Goal: Transaction & Acquisition: Subscribe to service/newsletter

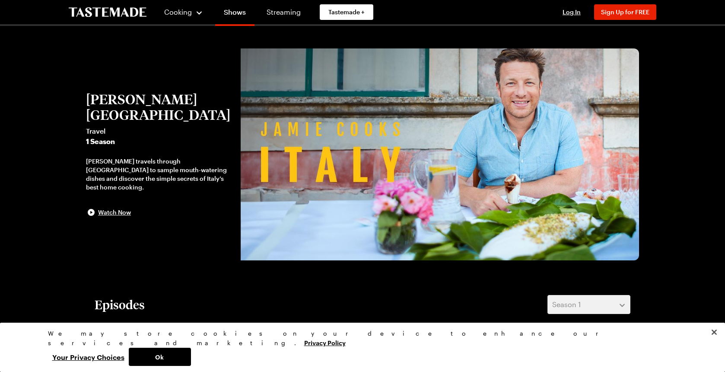
scroll to position [6, 0]
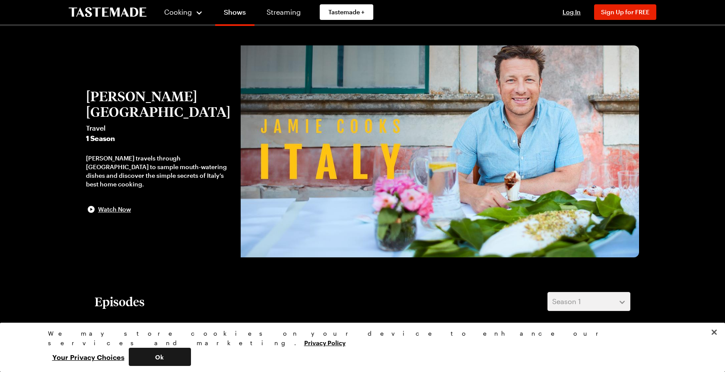
click at [191, 356] on button "Ok" at bounding box center [160, 356] width 62 height 18
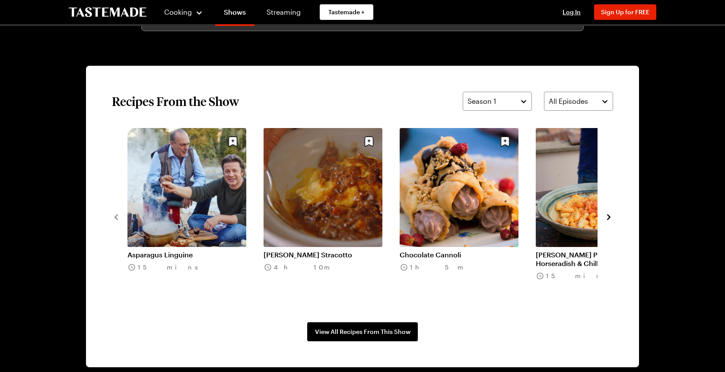
scroll to position [633, 0]
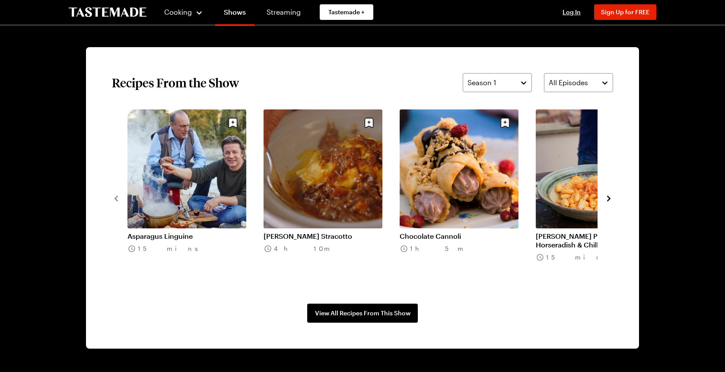
click at [611, 197] on icon "navigate to next item" at bounding box center [608, 198] width 9 height 9
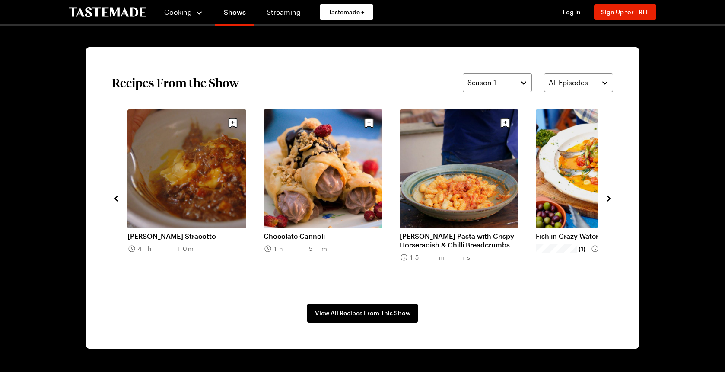
click at [611, 197] on icon "navigate to next item" at bounding box center [608, 198] width 9 height 9
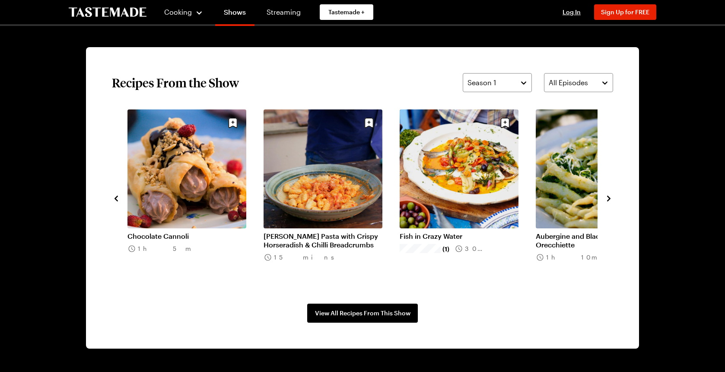
click at [611, 197] on icon "navigate to next item" at bounding box center [608, 198] width 9 height 9
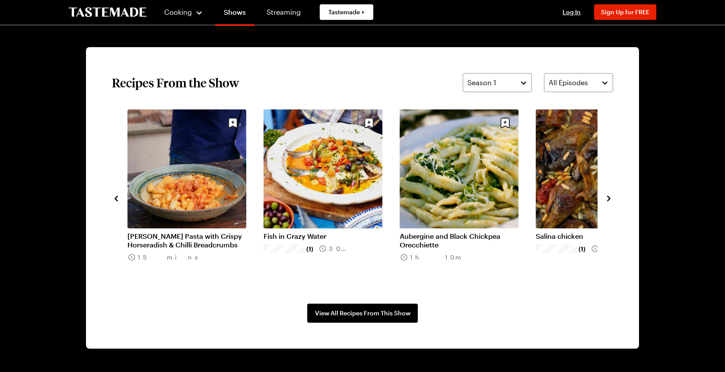
click at [611, 197] on icon "navigate to next item" at bounding box center [608, 198] width 9 height 9
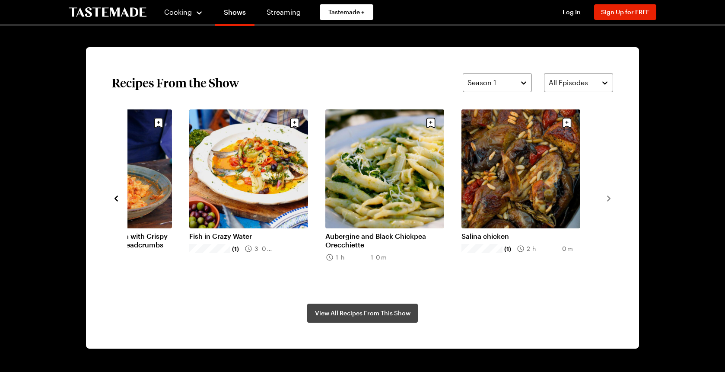
click at [348, 312] on span "View All Recipes From This Show" at bounding box center [362, 312] width 95 height 9
click at [403, 312] on span "View All Recipes From This Show" at bounding box center [362, 312] width 95 height 9
click at [401, 72] on section "Recipes From the Show Season 1 All Episodes Asparagus Linguine 15 mins Jamie Ol…" at bounding box center [362, 197] width 553 height 301
click at [555, 76] on button "All Episodes" at bounding box center [578, 82] width 69 height 19
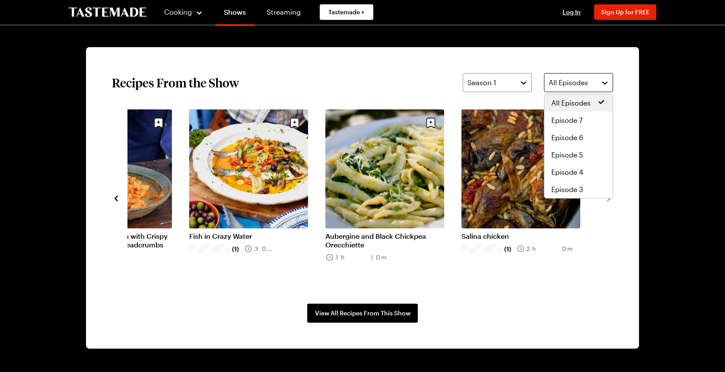
click at [555, 76] on button "All Episodes" at bounding box center [578, 82] width 69 height 19
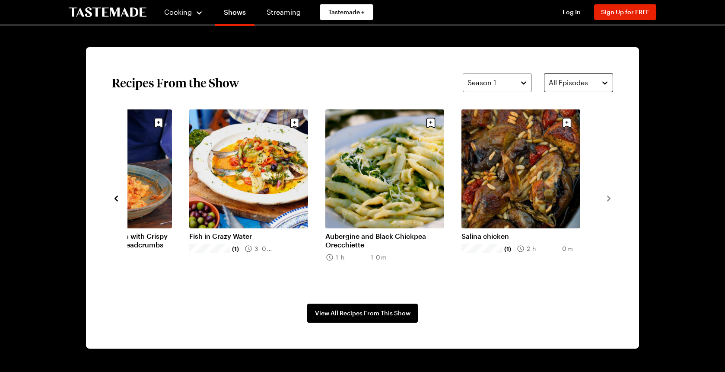
click at [555, 76] on button "All Episodes" at bounding box center [578, 82] width 69 height 19
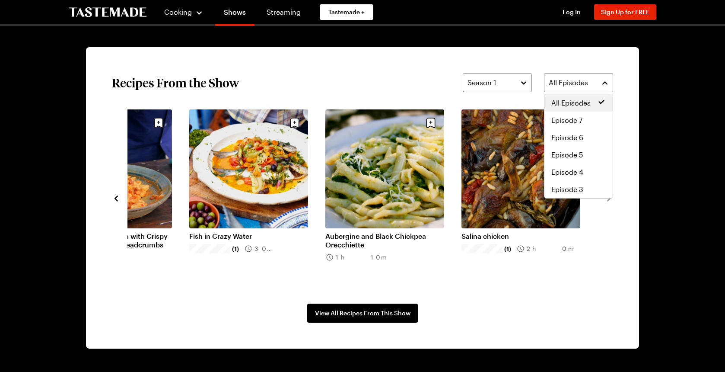
click at [558, 104] on span "All Episodes" at bounding box center [570, 103] width 39 height 10
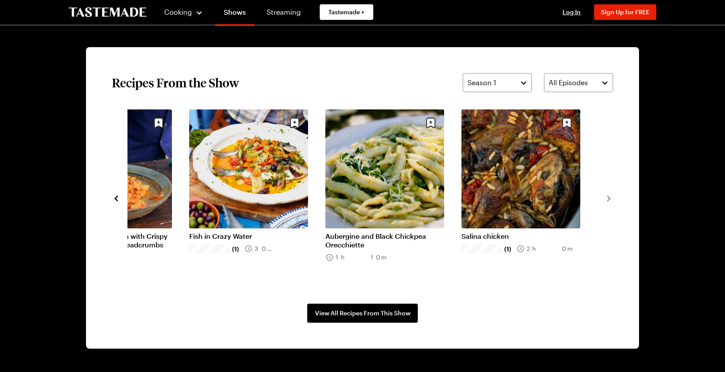
click at [625, 11] on span "Sign Up for FREE" at bounding box center [625, 11] width 48 height 7
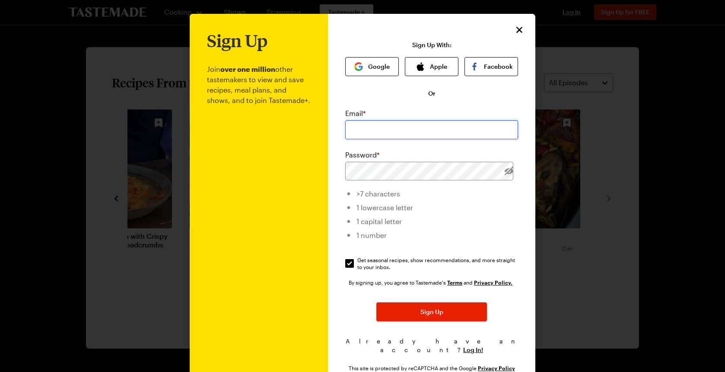
click at [438, 134] on input "email" at bounding box center [431, 129] width 173 height 19
type input "amom2boys@gmail.com"
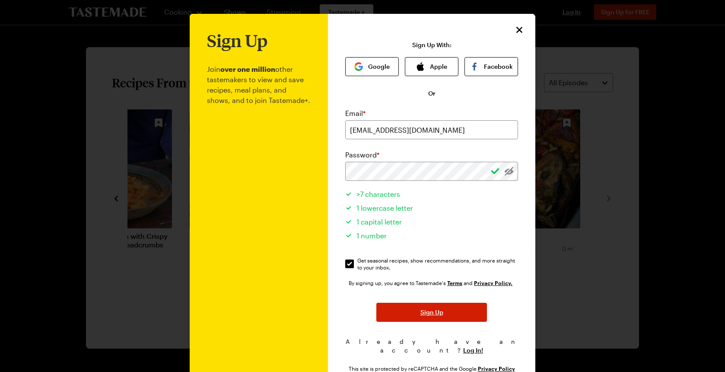
click at [426, 307] on button "Sign Up" at bounding box center [431, 311] width 111 height 19
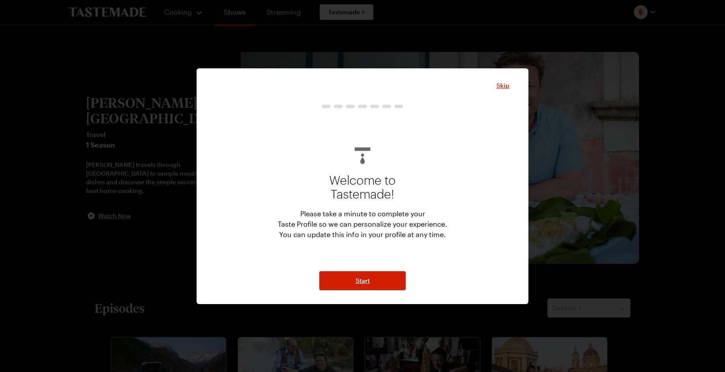
click at [364, 283] on span "Start" at bounding box center [363, 280] width 14 height 9
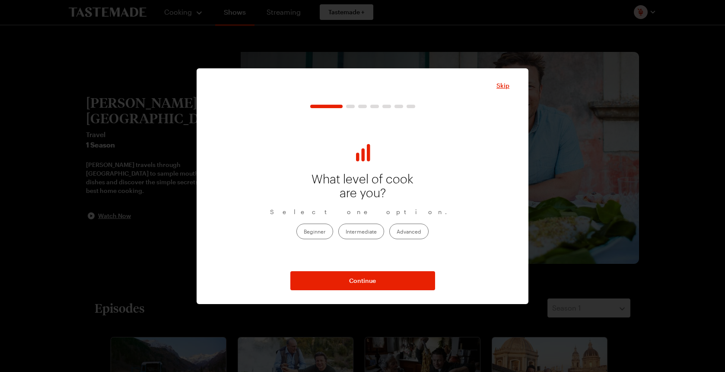
click at [371, 233] on label "Intermediate" at bounding box center [361, 231] width 46 height 16
click at [346, 232] on input "Intermediate" at bounding box center [346, 232] width 0 height 0
click at [378, 280] on button "Continue" at bounding box center [362, 280] width 145 height 19
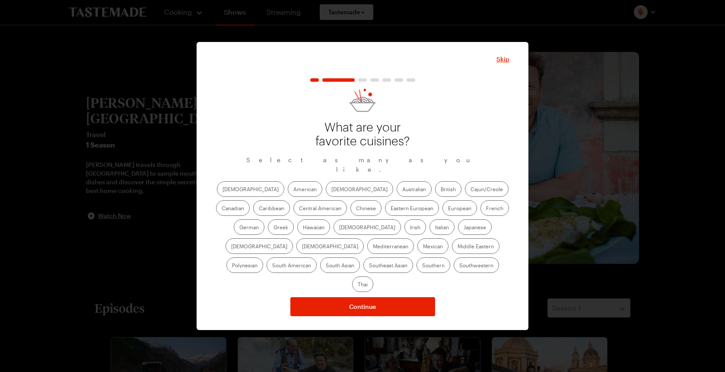
click at [288, 194] on label "American" at bounding box center [305, 189] width 35 height 16
click at [293, 190] on input "American" at bounding box center [293, 190] width 0 height 0
click at [326, 193] on label "Asian" at bounding box center [359, 189] width 67 height 16
click at [331, 190] on input "Asian" at bounding box center [331, 190] width 0 height 0
click at [350, 216] on label "Chinese" at bounding box center [365, 208] width 31 height 16
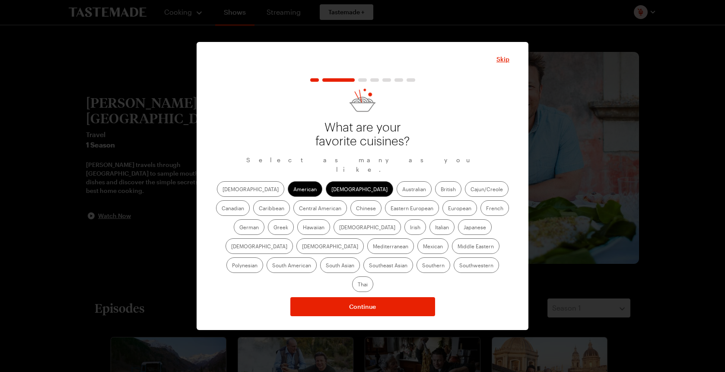
click at [356, 209] on input "Chinese" at bounding box center [356, 209] width 0 height 0
click at [442, 214] on label "European" at bounding box center [459, 208] width 35 height 16
click at [448, 209] on input "European" at bounding box center [448, 209] width 0 height 0
click at [294, 219] on label "Greek" at bounding box center [281, 227] width 26 height 16
click at [273, 228] on input "Greek" at bounding box center [273, 228] width 0 height 0
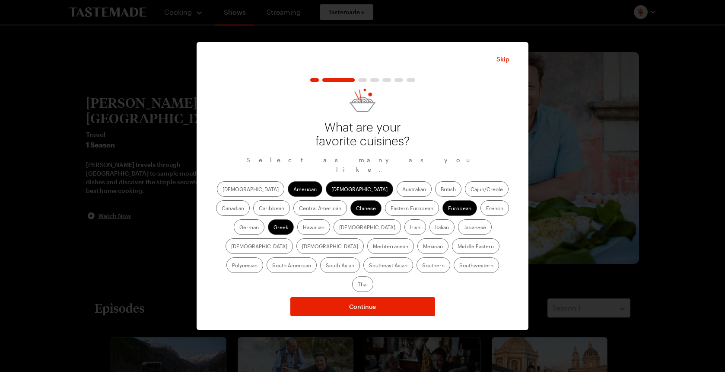
click at [404, 233] on label "Irish" at bounding box center [415, 227] width 22 height 16
click at [410, 228] on input "Irish" at bounding box center [410, 228] width 0 height 0
click at [429, 234] on label "Italian" at bounding box center [441, 227] width 25 height 16
click at [435, 228] on input "Italian" at bounding box center [435, 228] width 0 height 0
click at [458, 234] on label "Japanese" at bounding box center [475, 227] width 34 height 16
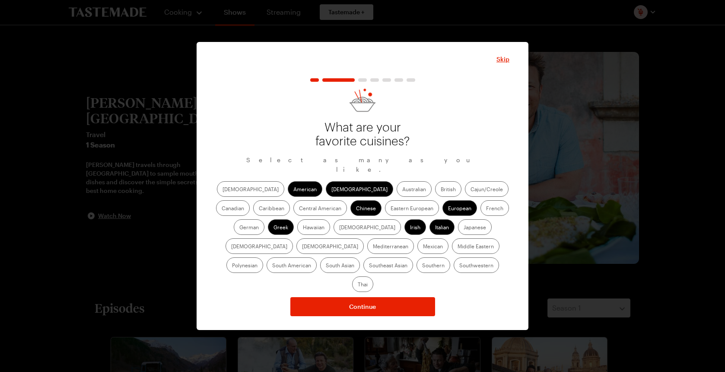
click at [464, 228] on input "Japanese" at bounding box center [464, 228] width 0 height 0
click at [293, 238] on label "Jewish" at bounding box center [259, 246] width 67 height 16
click at [231, 247] on input "Jewish" at bounding box center [231, 247] width 0 height 0
click at [414, 238] on label "Mediterranean" at bounding box center [390, 246] width 47 height 16
click at [373, 247] on input "Mediterranean" at bounding box center [373, 247] width 0 height 0
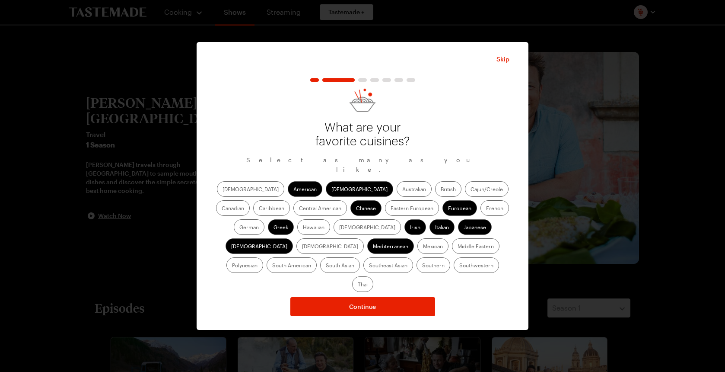
click at [364, 238] on label "Korean" at bounding box center [329, 246] width 67 height 16
click at [302, 247] on input "Korean" at bounding box center [302, 247] width 0 height 0
click at [263, 257] on label "Polynesian" at bounding box center [244, 265] width 37 height 16
click at [232, 266] on input "Polynesian" at bounding box center [232, 266] width 0 height 0
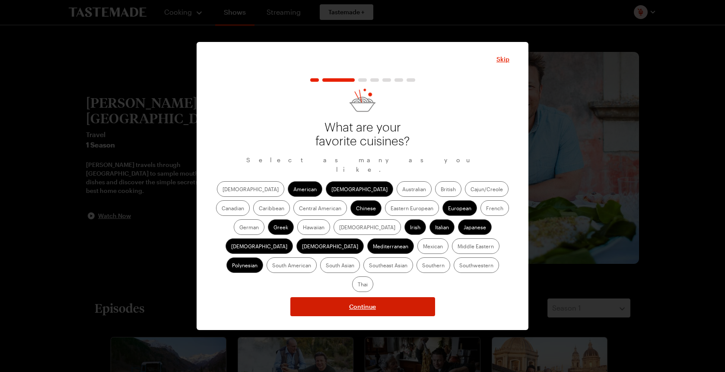
click at [356, 302] on span "Continue" at bounding box center [362, 306] width 27 height 9
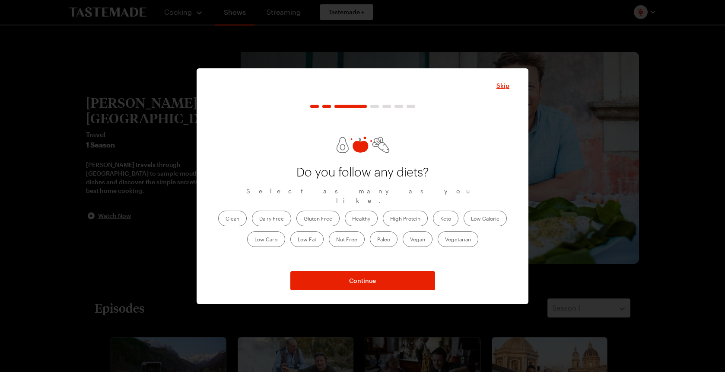
click at [232, 210] on label "Clean" at bounding box center [232, 218] width 29 height 16
click at [226, 219] on input "Clean" at bounding box center [226, 219] width 0 height 0
click at [420, 216] on label "High Protein" at bounding box center [405, 218] width 45 height 16
click at [390, 219] on Protein "High Protein" at bounding box center [390, 219] width 0 height 0
click at [358, 215] on label "Healthy" at bounding box center [361, 218] width 33 height 16
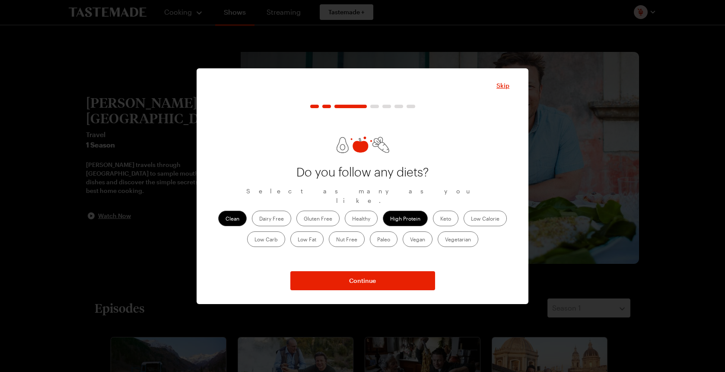
click at [352, 219] on input "Healthy" at bounding box center [352, 219] width 0 height 0
click at [356, 280] on span "Continue" at bounding box center [362, 280] width 27 height 9
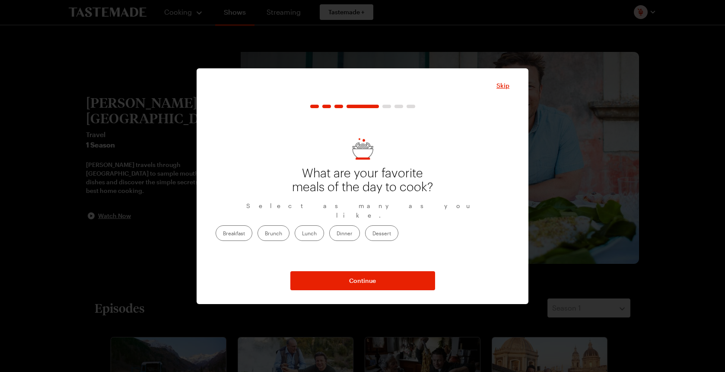
click at [360, 232] on label "Dinner" at bounding box center [344, 233] width 31 height 16
click at [337, 234] on input "Dinner" at bounding box center [337, 234] width 0 height 0
click at [398, 235] on label "Dessert" at bounding box center [381, 233] width 33 height 16
click at [372, 234] on input "Dessert" at bounding box center [372, 234] width 0 height 0
click at [252, 230] on label "Breakfast" at bounding box center [234, 233] width 37 height 16
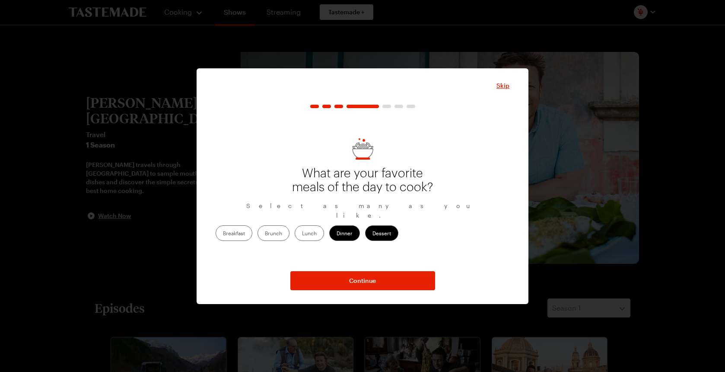
click at [223, 234] on input "Breakfast" at bounding box center [223, 234] width 0 height 0
click at [289, 231] on label "Brunch" at bounding box center [274, 233] width 32 height 16
click at [265, 234] on input "Brunch" at bounding box center [265, 234] width 0 height 0
click at [324, 231] on label "Lunch" at bounding box center [309, 233] width 29 height 16
click at [302, 234] on input "Lunch" at bounding box center [302, 234] width 0 height 0
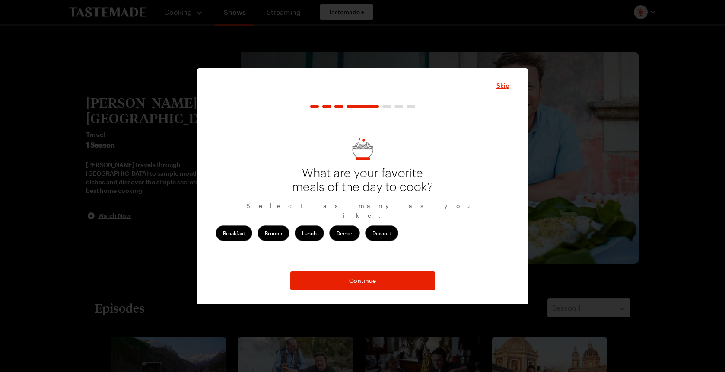
click at [370, 294] on div "Skip What are your favorite meals of the day to cook? Select as many as you lik…" at bounding box center [363, 185] width 332 height 235
click at [368, 286] on button "Continue" at bounding box center [362, 280] width 145 height 19
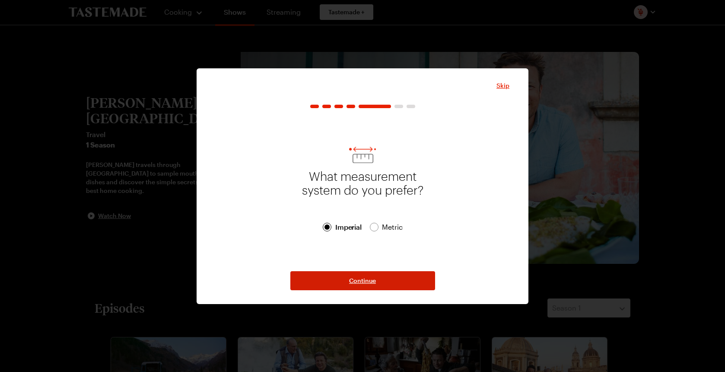
click at [368, 286] on button "Continue" at bounding box center [362, 280] width 145 height 19
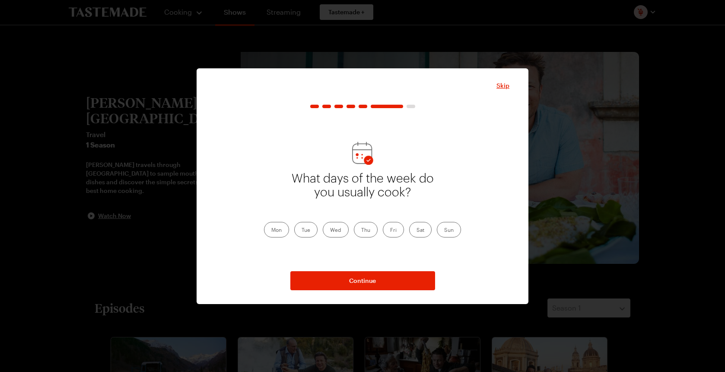
click at [281, 229] on label "Mon" at bounding box center [276, 230] width 25 height 16
click at [271, 230] on input "Mon" at bounding box center [271, 230] width 0 height 0
click at [308, 230] on label "Tue" at bounding box center [305, 230] width 23 height 16
click at [302, 230] on input "Tue" at bounding box center [302, 230] width 0 height 0
click at [338, 230] on label "Wed" at bounding box center [336, 230] width 26 height 16
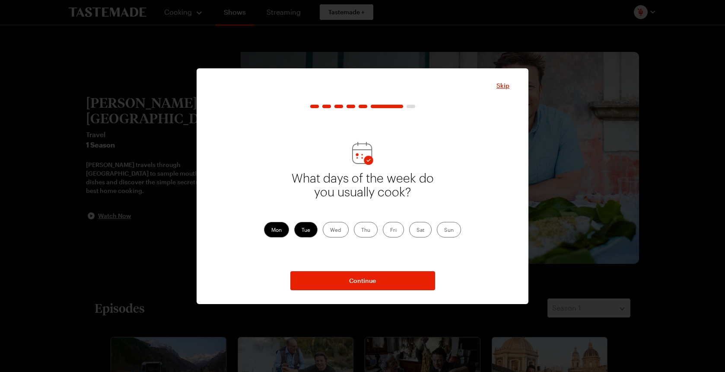
click at [330, 230] on input "Wed" at bounding box center [330, 230] width 0 height 0
click at [366, 232] on label "Thu" at bounding box center [366, 230] width 24 height 16
click at [361, 230] on input "Thu" at bounding box center [361, 230] width 0 height 0
click at [386, 232] on label "Fri" at bounding box center [393, 230] width 21 height 16
click at [390, 230] on input "Fri" at bounding box center [390, 230] width 0 height 0
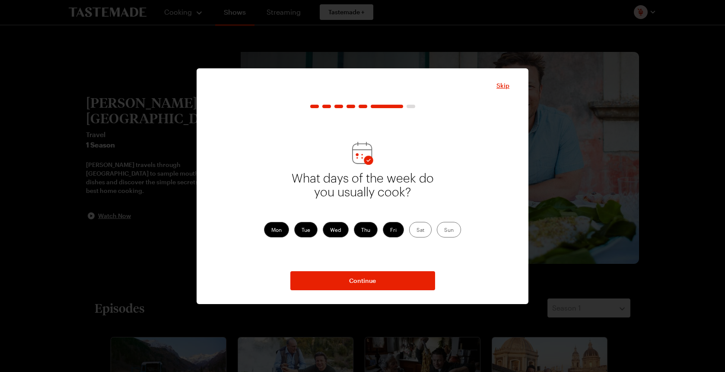
click at [422, 231] on label "Sat" at bounding box center [420, 230] width 22 height 16
click at [417, 230] on input "Sat" at bounding box center [417, 230] width 0 height 0
click at [372, 277] on span "Continue" at bounding box center [362, 280] width 27 height 9
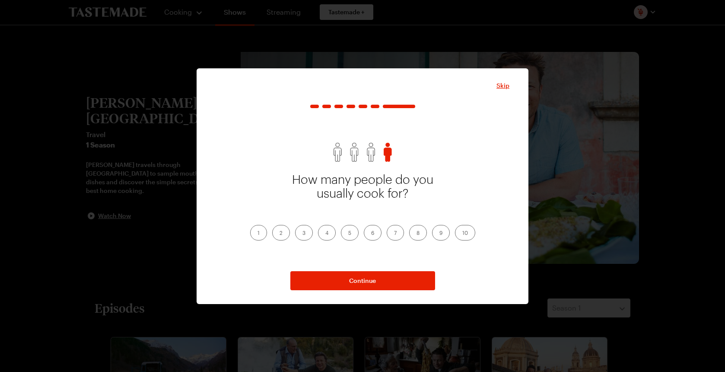
click at [321, 235] on label "4" at bounding box center [327, 233] width 18 height 16
click at [325, 233] on input "4" at bounding box center [325, 233] width 0 height 0
click at [355, 294] on div "Skip How many people do you usually cook for? 1 2 3 4 5 6 7 8 9 10 Continue Wan…" at bounding box center [363, 185] width 332 height 235
click at [355, 280] on span "Continue" at bounding box center [362, 280] width 27 height 9
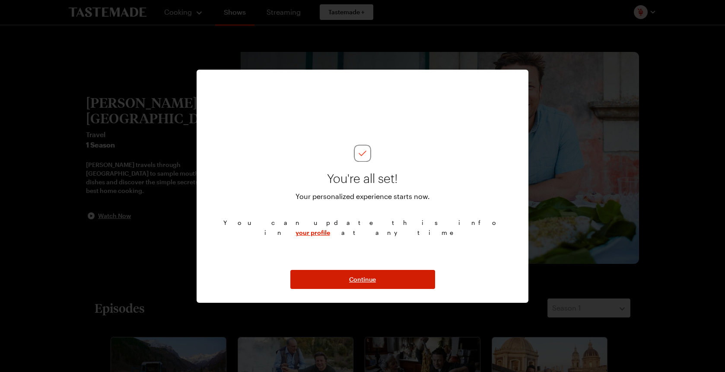
click at [353, 272] on button "Continue" at bounding box center [362, 279] width 145 height 19
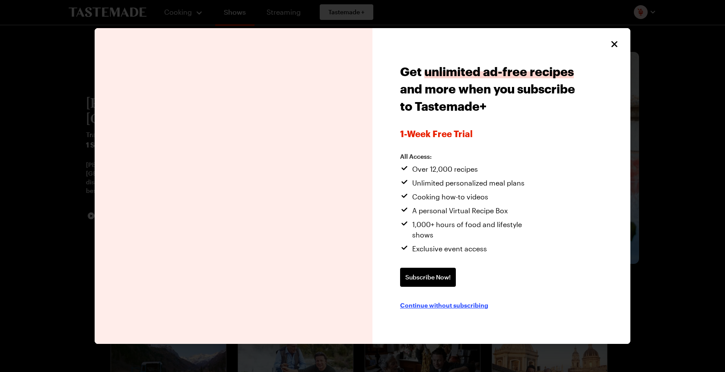
click at [457, 300] on span "Continue without subscribing" at bounding box center [444, 304] width 88 height 9
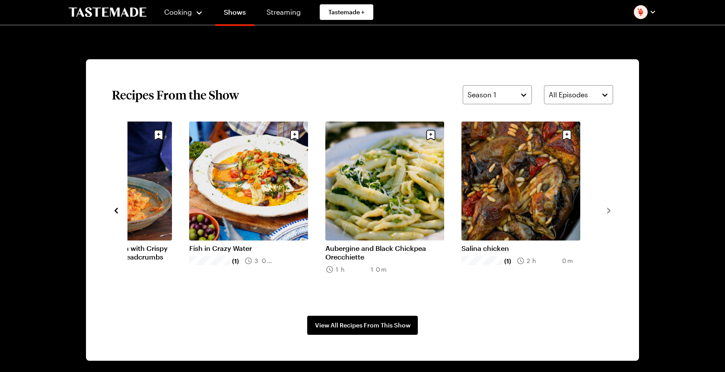
scroll to position [622, 0]
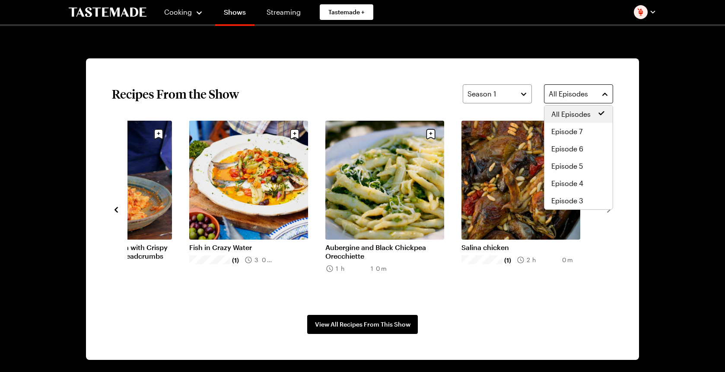
click at [585, 92] on span "All Episodes" at bounding box center [568, 94] width 39 height 10
click at [574, 127] on span "Episode 7" at bounding box center [566, 131] width 31 height 10
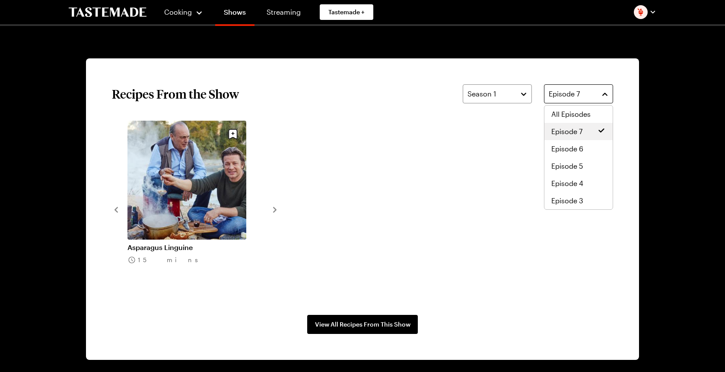
click at [577, 87] on button "Episode 7" at bounding box center [578, 93] width 69 height 19
click at [576, 146] on span "Episode 6" at bounding box center [567, 148] width 32 height 10
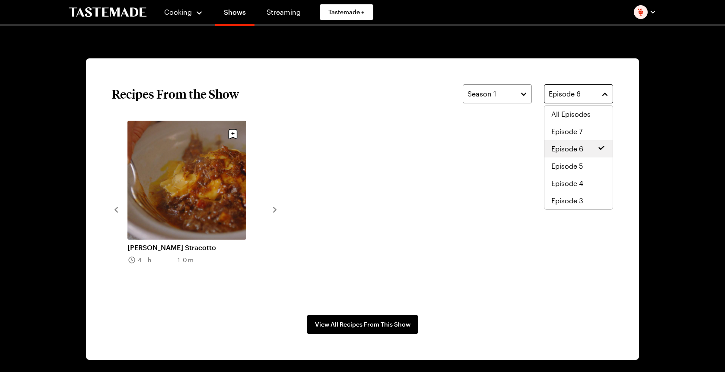
click at [566, 99] on span "Episode 6" at bounding box center [565, 94] width 32 height 10
click at [563, 197] on span "Episode 3" at bounding box center [567, 200] width 32 height 10
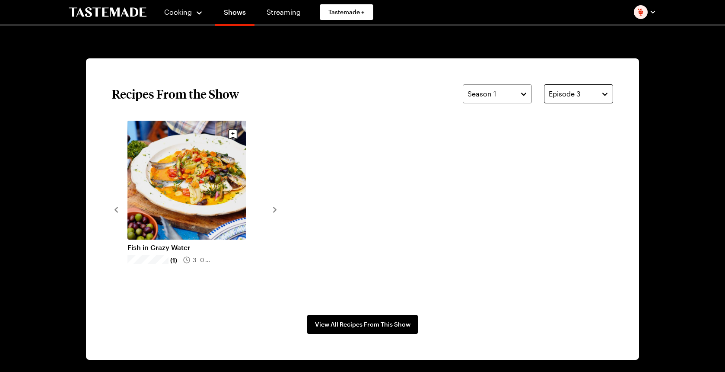
click at [574, 97] on span "Episode 3" at bounding box center [565, 94] width 32 height 10
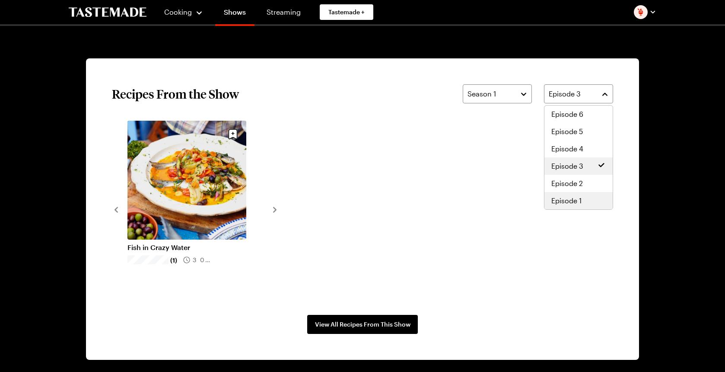
scroll to position [35, 0]
click at [569, 200] on span "Episode 1" at bounding box center [566, 200] width 30 height 10
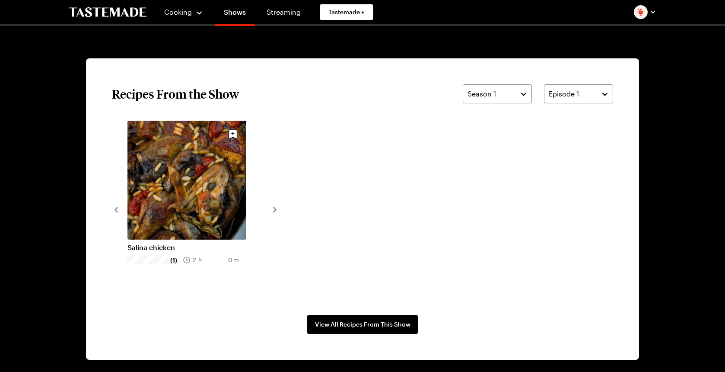
click at [503, 180] on div "Salina chicken (1) 2h 0m" at bounding box center [362, 209] width 501 height 177
click at [509, 99] on div "Season 1" at bounding box center [490, 94] width 47 height 10
click at [566, 91] on span "Episode 1" at bounding box center [564, 94] width 30 height 10
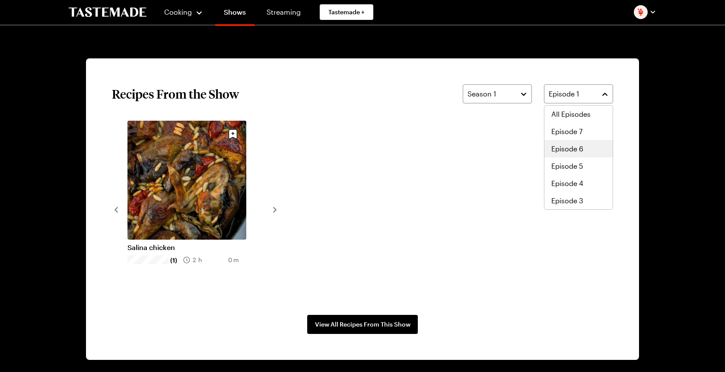
click at [568, 110] on span "All Episodes" at bounding box center [570, 114] width 39 height 10
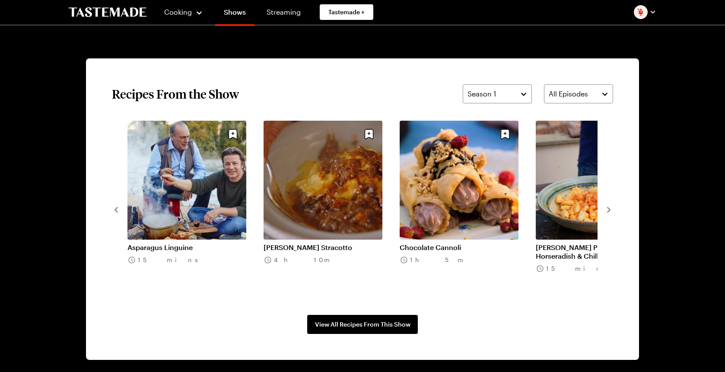
click at [336, 243] on link "[PERSON_NAME] Stracotto" at bounding box center [323, 247] width 119 height 9
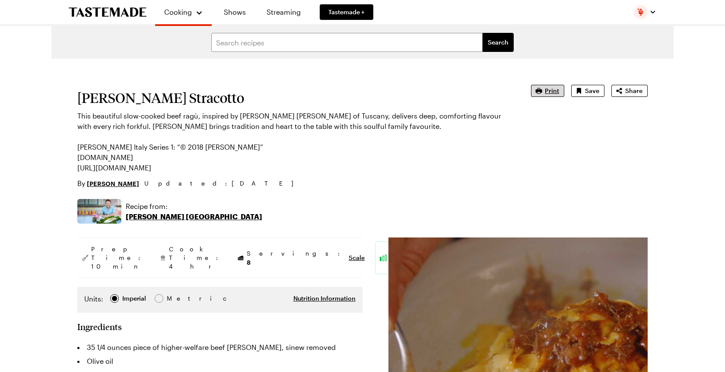
click at [542, 91] on icon "button" at bounding box center [539, 91] width 6 height 6
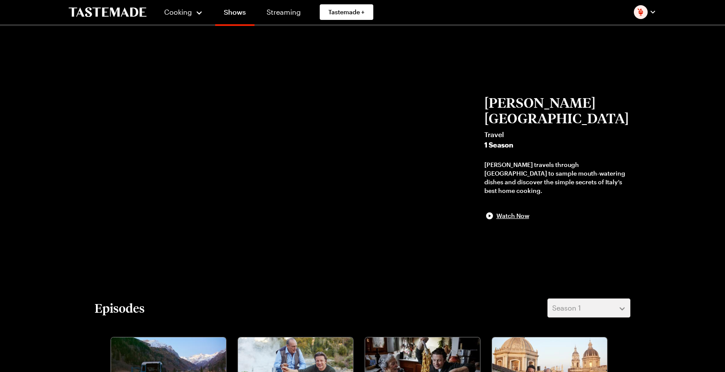
scroll to position [622, 0]
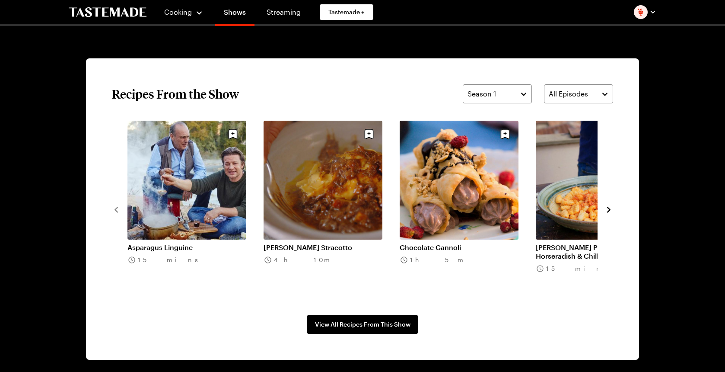
click at [204, 243] on link "Asparagus Linguine" at bounding box center [186, 247] width 119 height 9
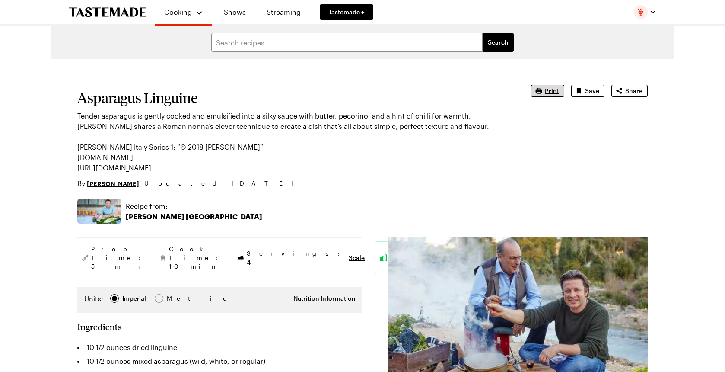
click at [555, 91] on span "Print" at bounding box center [552, 90] width 14 height 9
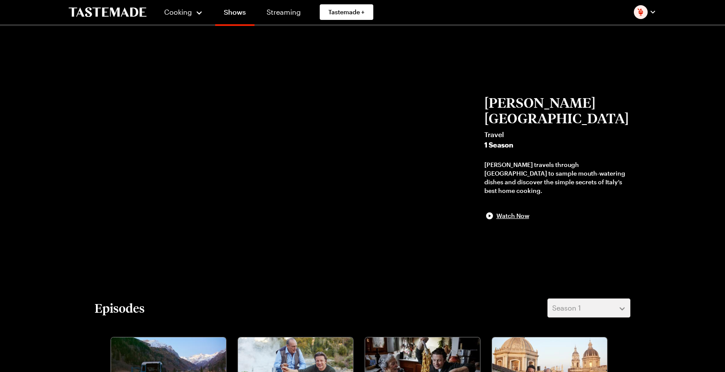
scroll to position [622, 0]
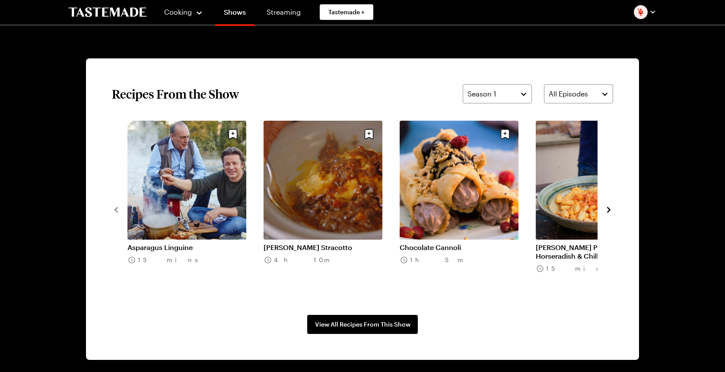
click at [608, 208] on icon "navigate to next item" at bounding box center [608, 210] width 3 height 6
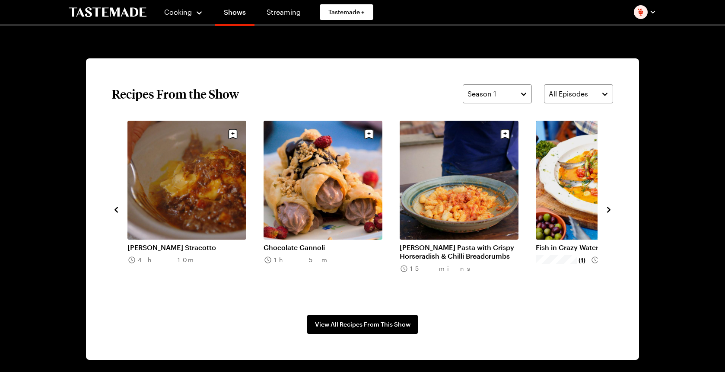
click at [608, 208] on icon "navigate to next item" at bounding box center [608, 210] width 3 height 6
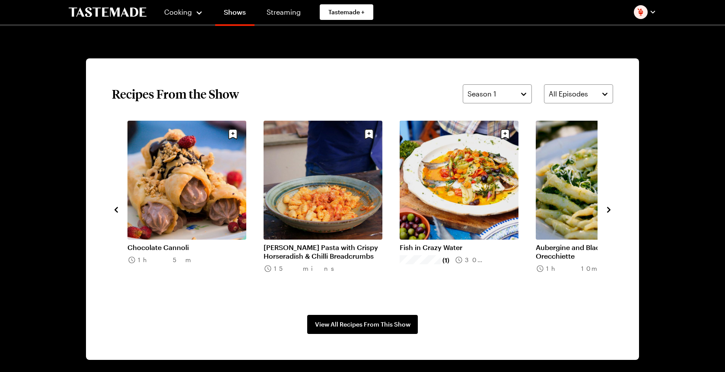
click at [475, 243] on link "Fish in Crazy Water" at bounding box center [459, 247] width 119 height 9
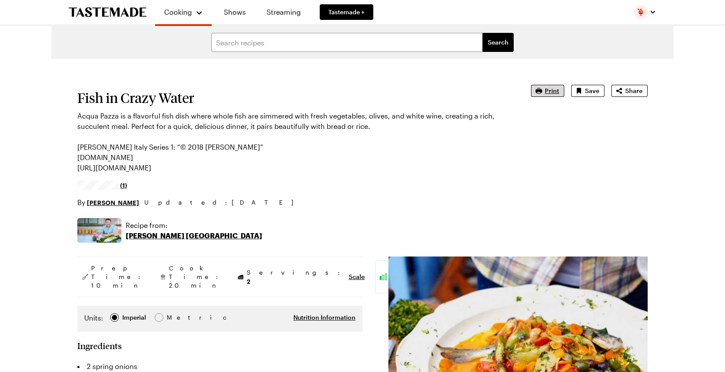
click at [550, 90] on span "Print" at bounding box center [552, 90] width 14 height 9
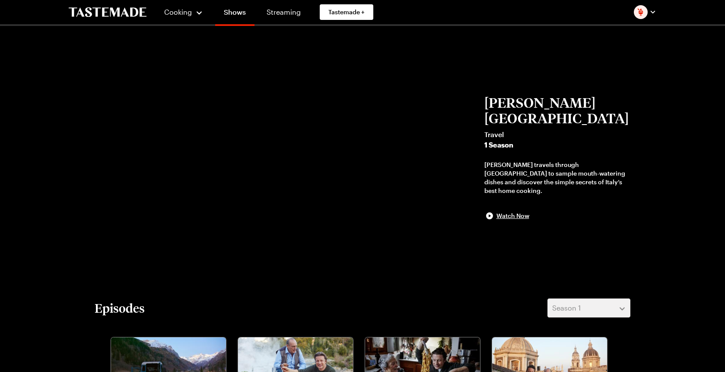
scroll to position [622, 0]
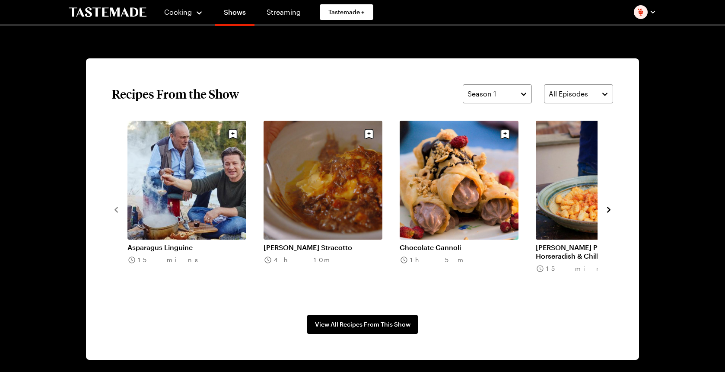
click at [611, 210] on icon "navigate to next item" at bounding box center [608, 209] width 9 height 9
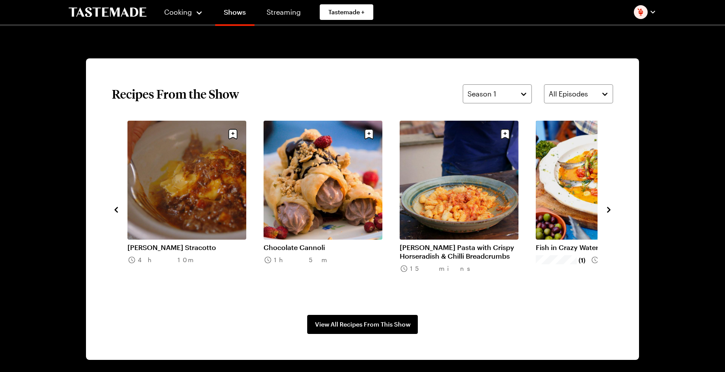
click at [611, 210] on icon "navigate to next item" at bounding box center [608, 209] width 9 height 9
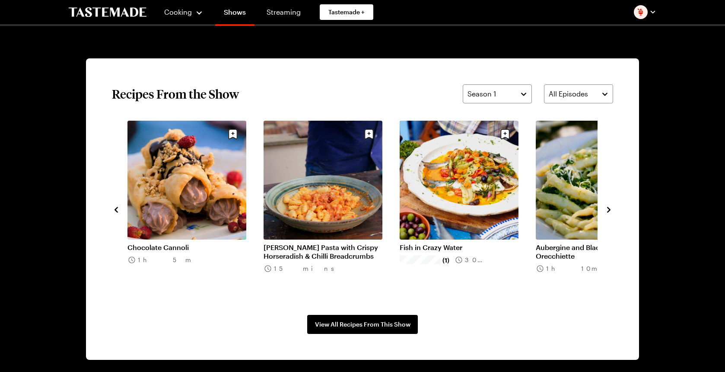
click at [611, 210] on icon "navigate to next item" at bounding box center [608, 209] width 9 height 9
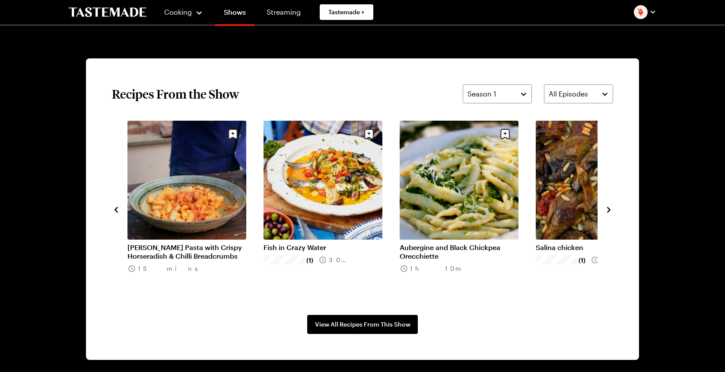
click at [611, 210] on icon "navigate to next item" at bounding box center [608, 209] width 9 height 9
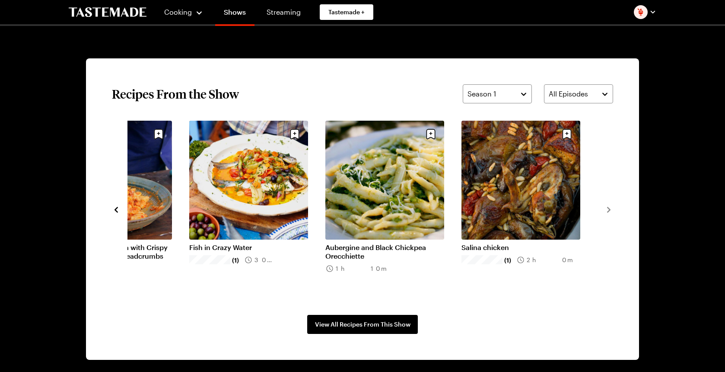
click at [410, 243] on link "Aubergine and Black Chickpea Orecchiette" at bounding box center [384, 251] width 119 height 17
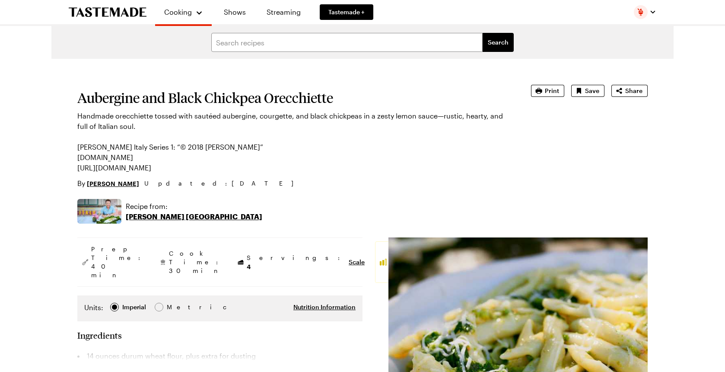
type textarea "x"
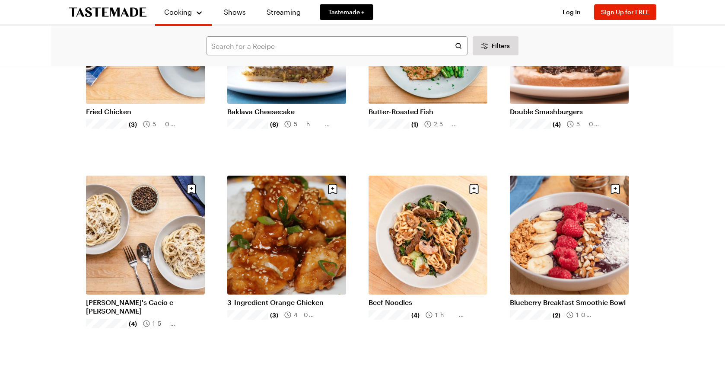
scroll to position [905, 0]
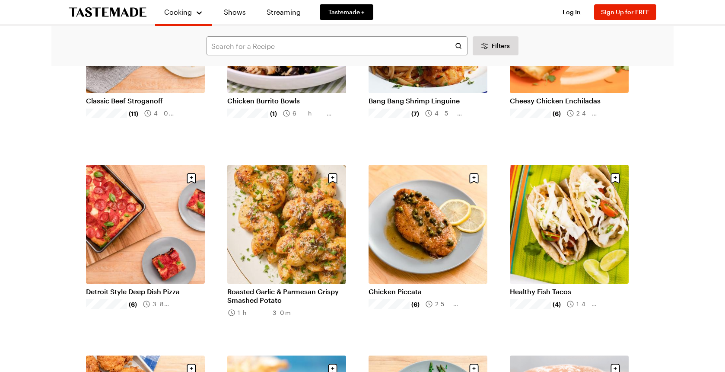
scroll to position [517, 0]
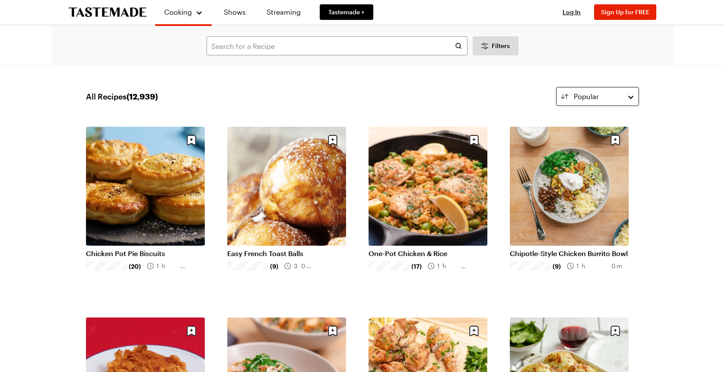
click at [630, 92] on button "Popular" at bounding box center [597, 96] width 83 height 19
click at [277, 104] on div "All Recipes ( 12,939 ) Popular" at bounding box center [362, 96] width 553 height 19
